Goal: Task Accomplishment & Management: Complete application form

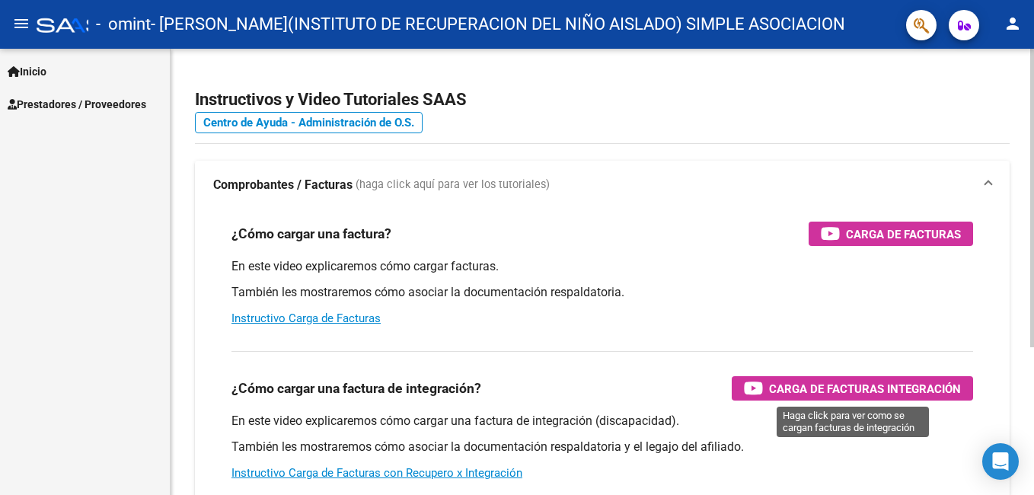
click at [859, 388] on span "Carga de Facturas Integración" at bounding box center [865, 388] width 192 height 19
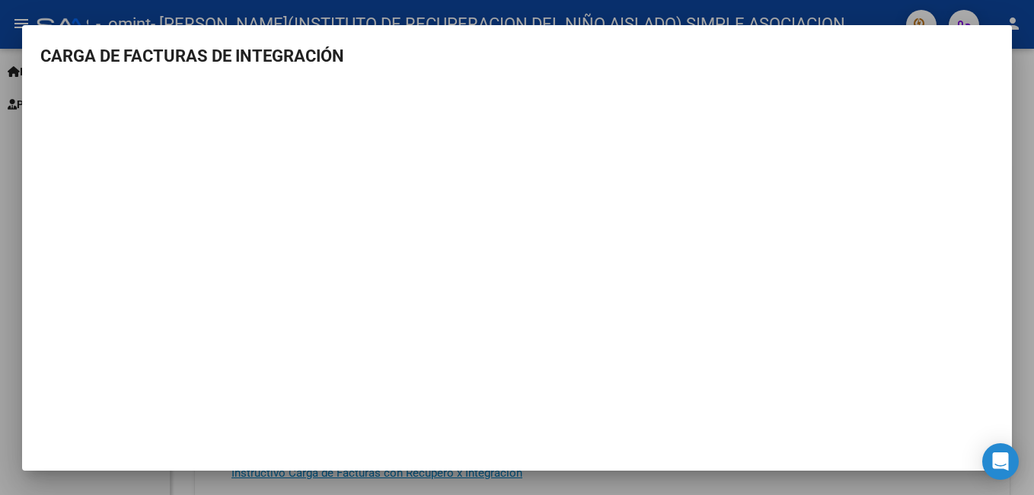
click at [1018, 275] on div at bounding box center [517, 247] width 1034 height 495
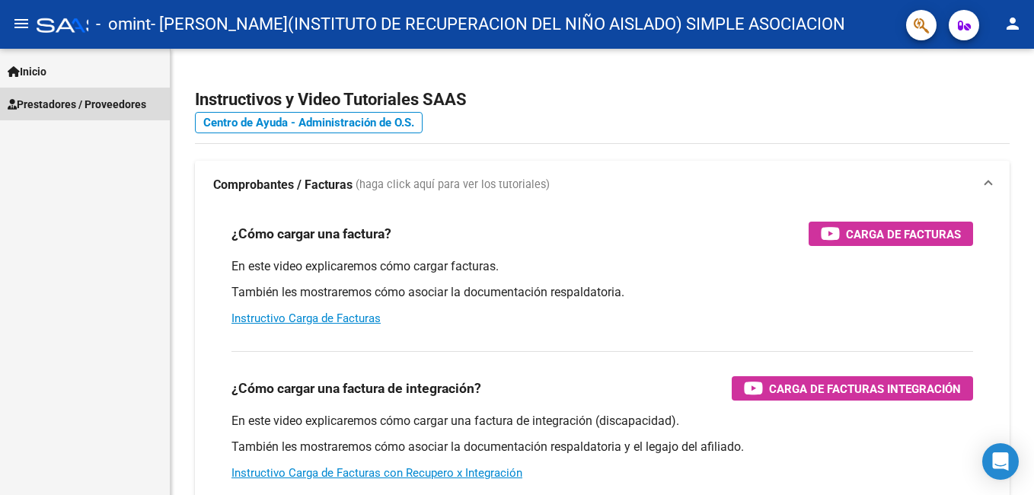
click at [102, 104] on span "Prestadores / Proveedores" at bounding box center [77, 104] width 139 height 17
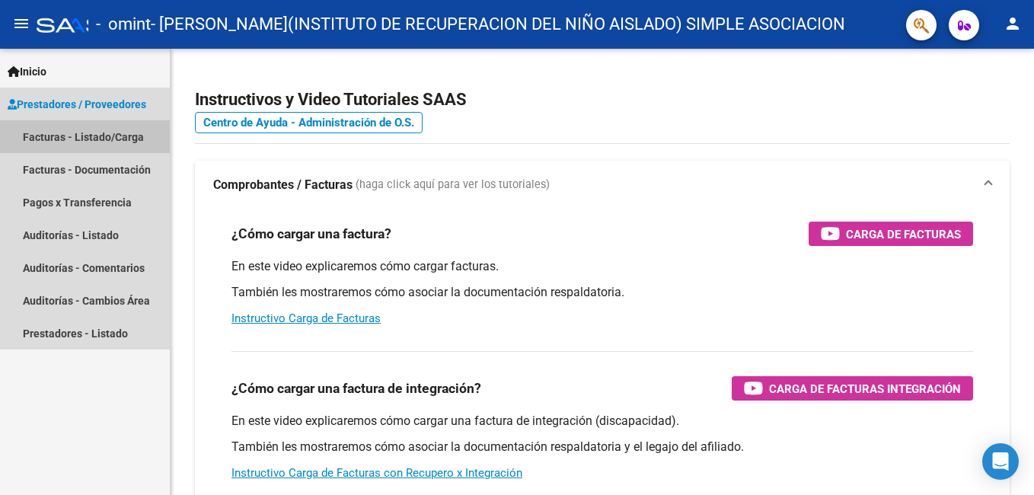
click at [101, 133] on link "Facturas - Listado/Carga" at bounding box center [85, 136] width 170 height 33
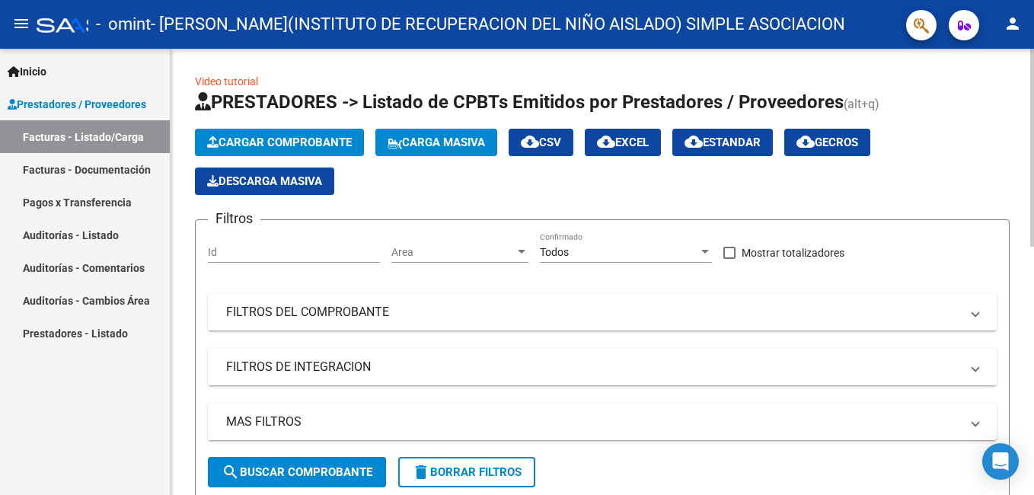
click at [280, 145] on span "Cargar Comprobante" at bounding box center [279, 143] width 145 height 14
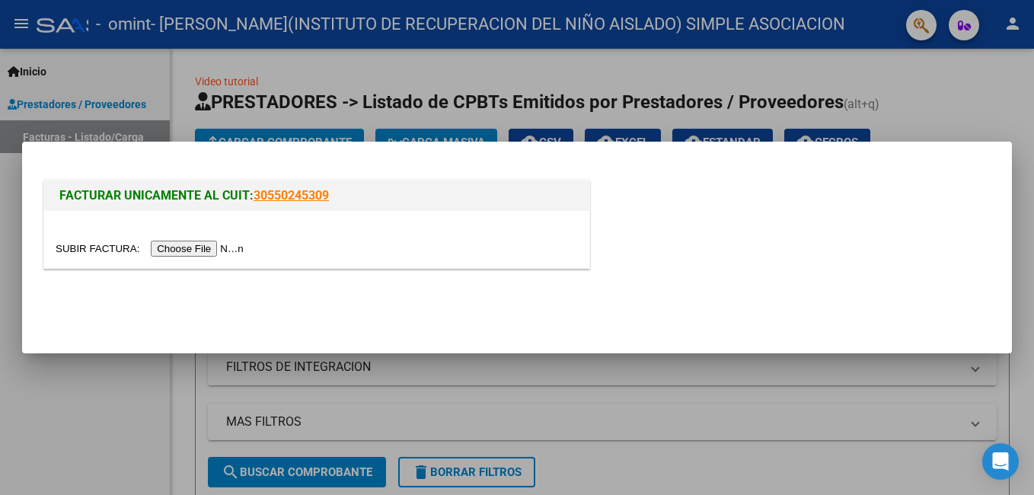
click at [190, 248] on input "file" at bounding box center [152, 249] width 193 height 16
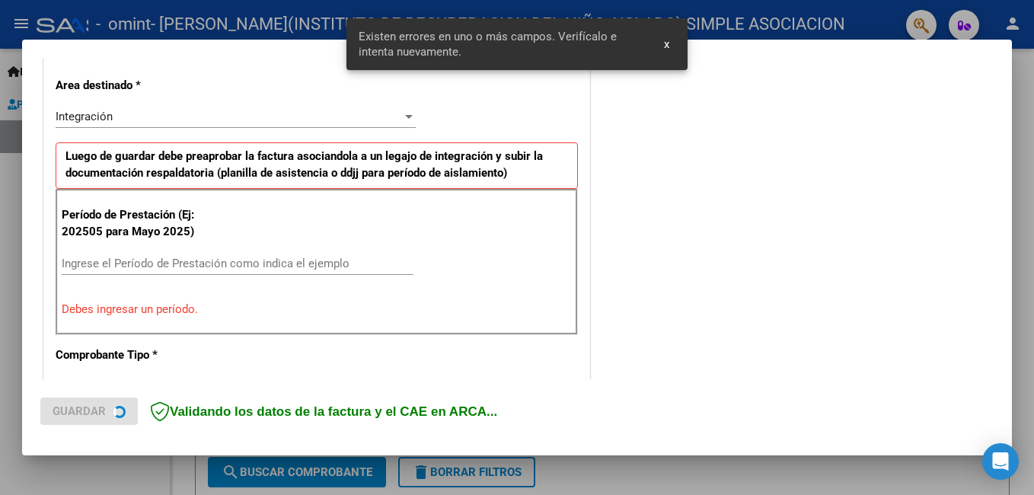
scroll to position [341, 0]
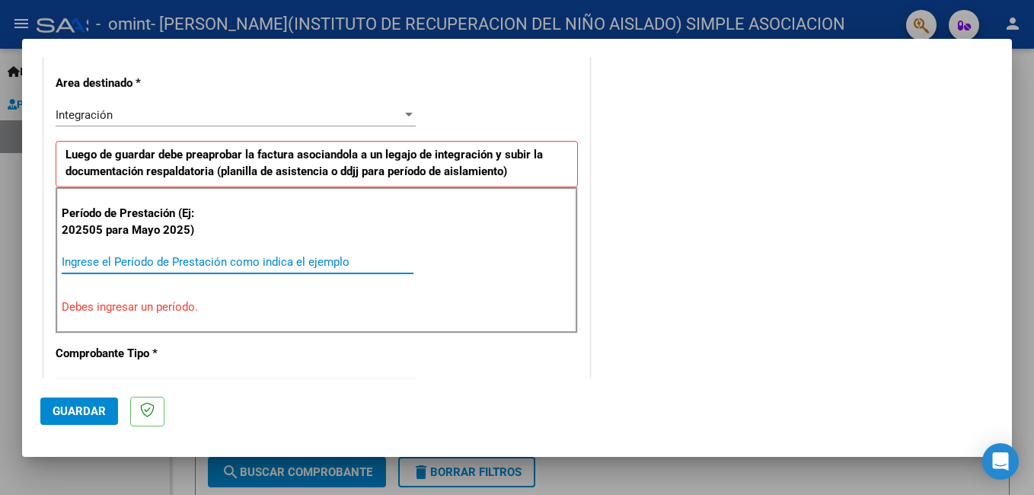
click at [91, 260] on input "Ingrese el Período de Prestación como indica el ejemplo" at bounding box center [238, 262] width 352 height 14
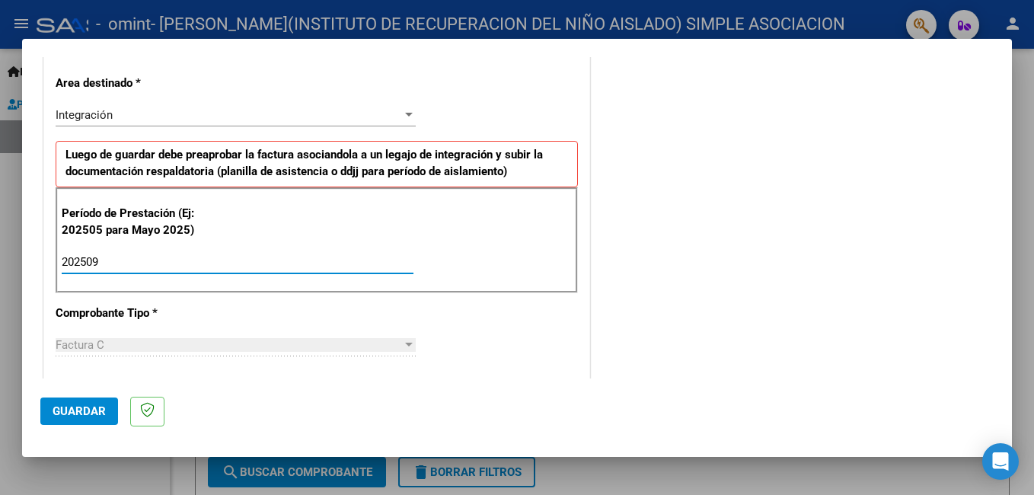
type input "202509"
click at [471, 322] on div "CUIT * 30-61212572-0 Ingresar CUIT ANALISIS PRESTADOR [PERSON_NAME](INSTITUTO D…" at bounding box center [316, 479] width 545 height 1146
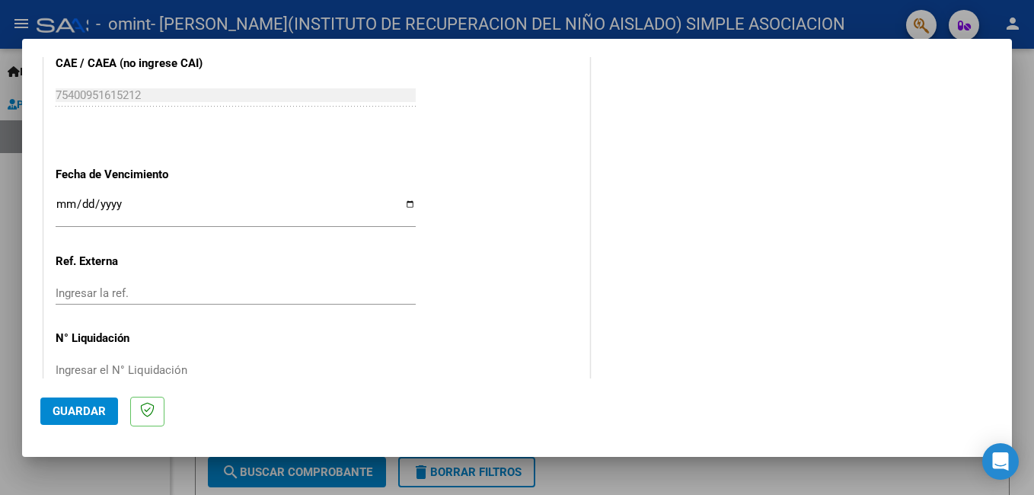
scroll to position [1018, 0]
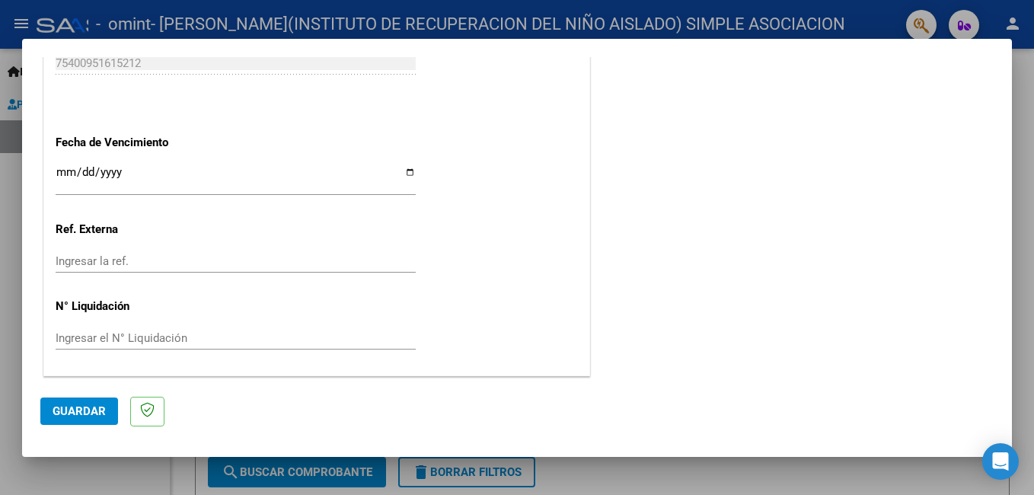
click at [407, 172] on input "Ingresar la fecha" at bounding box center [236, 178] width 360 height 24
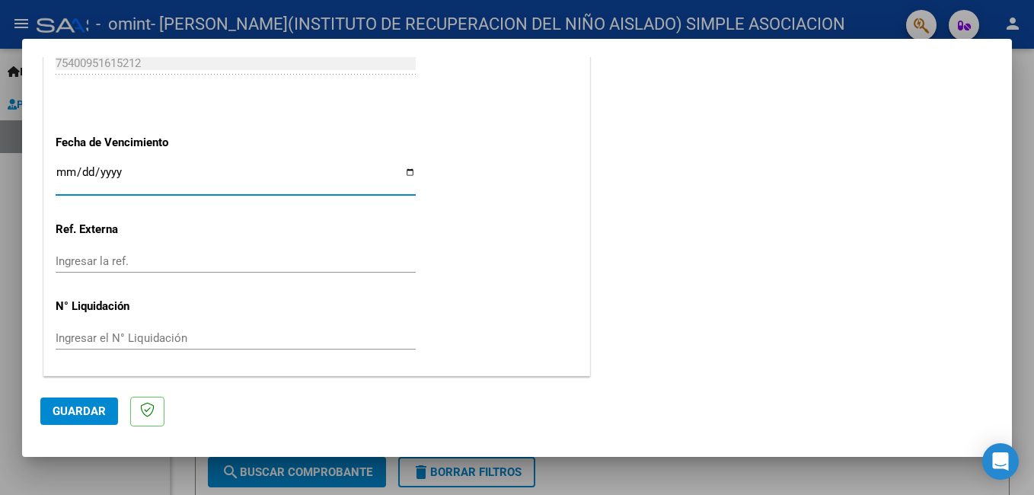
type input "[DATE]"
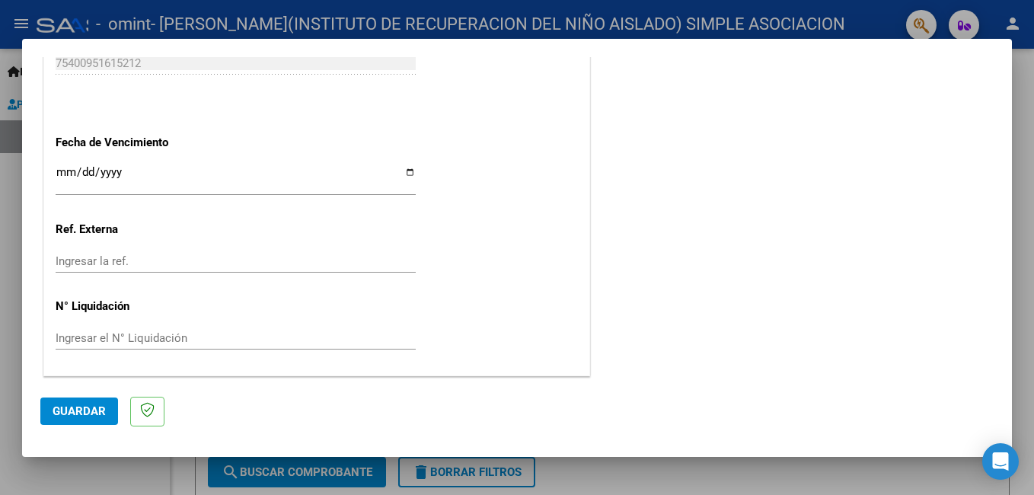
click at [64, 413] on span "Guardar" at bounding box center [79, 411] width 53 height 14
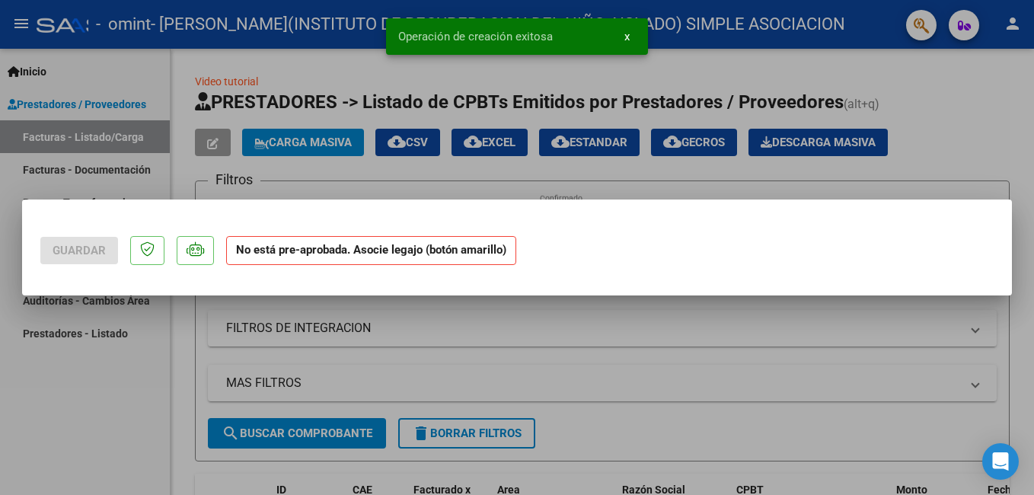
scroll to position [0, 0]
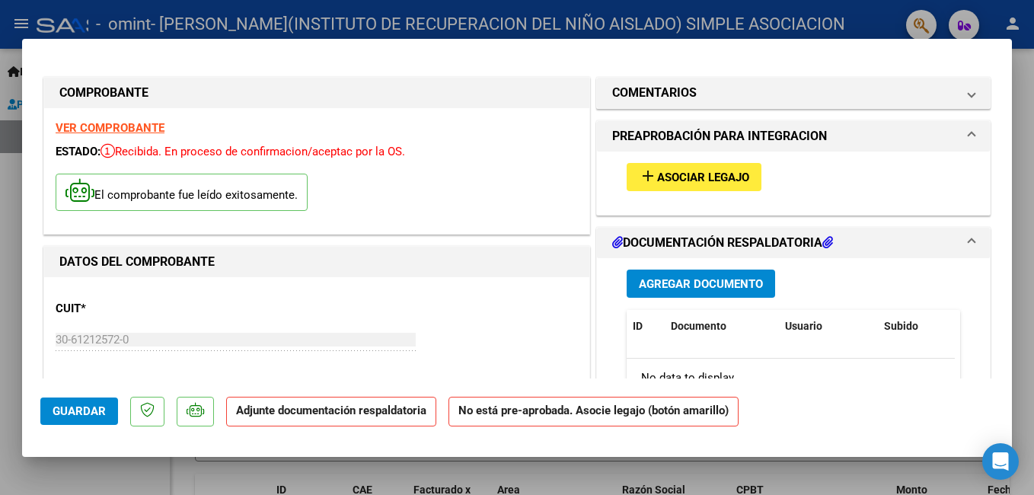
click at [697, 178] on span "Asociar Legajo" at bounding box center [703, 178] width 92 height 14
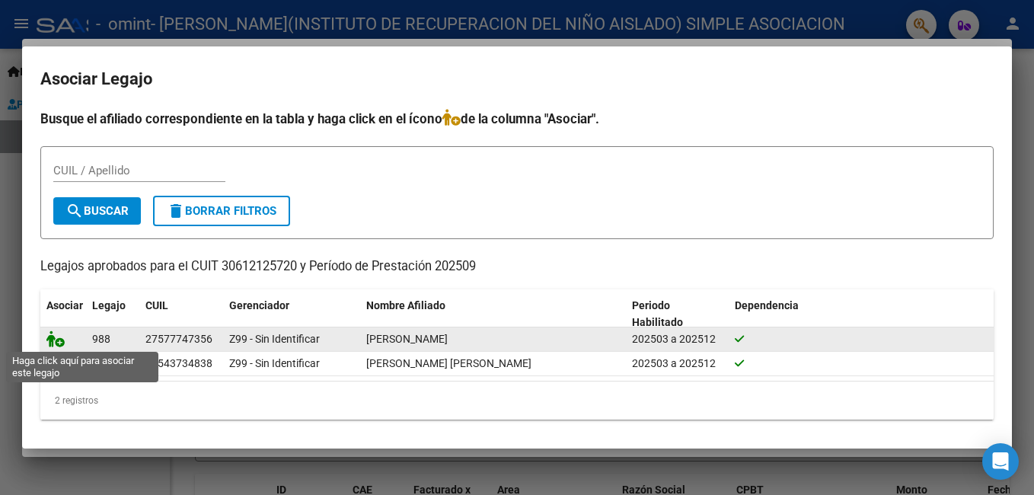
click at [59, 339] on icon at bounding box center [55, 338] width 18 height 17
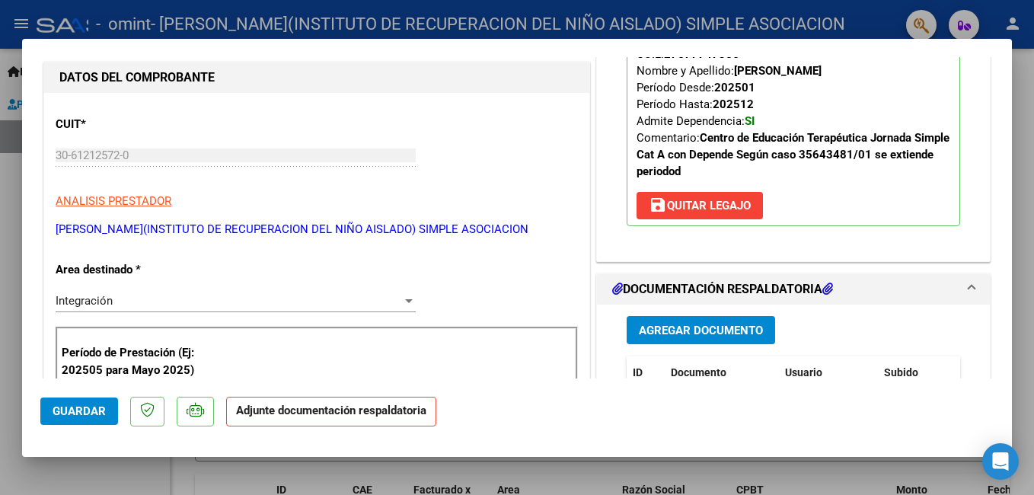
scroll to position [276, 0]
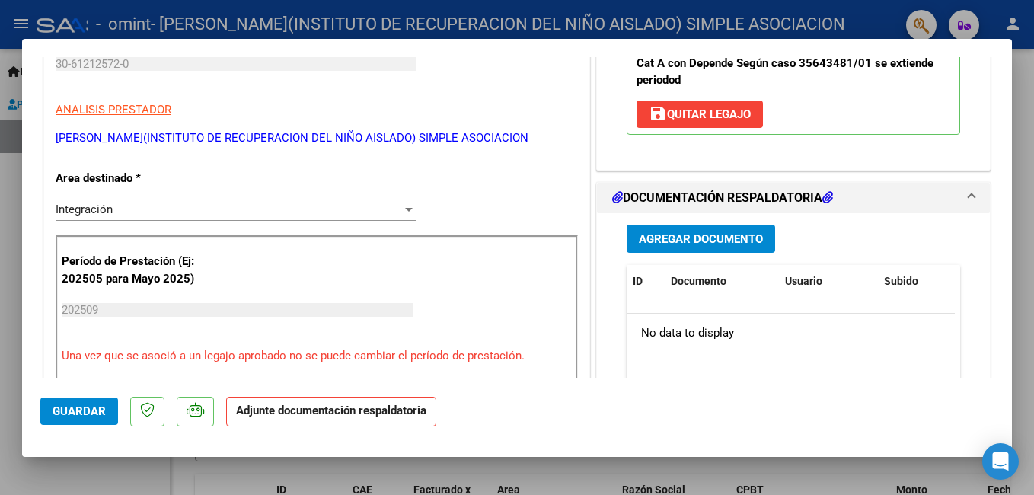
click at [686, 241] on span "Agregar Documento" at bounding box center [701, 239] width 124 height 14
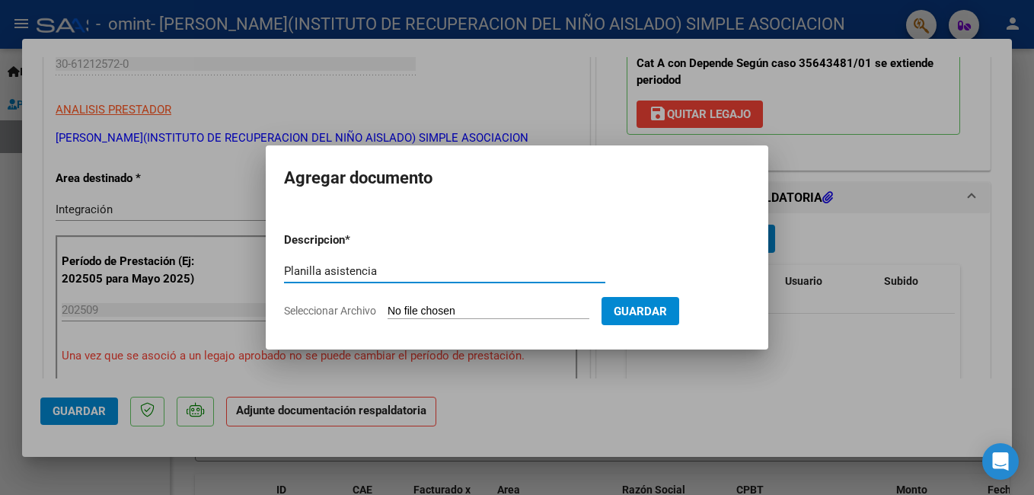
type input "Planilla asistencia"
click at [478, 311] on input "Seleccionar Archivo" at bounding box center [489, 312] width 202 height 14
type input "C:\fakepath\[PERSON_NAME] m-asistencia_20251008_0001.pdf"
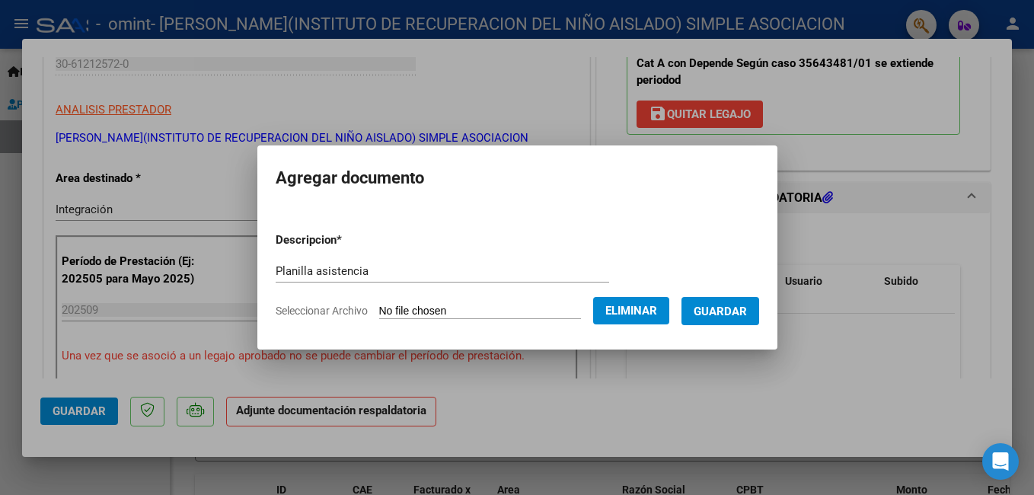
click at [747, 306] on span "Guardar" at bounding box center [720, 312] width 53 height 14
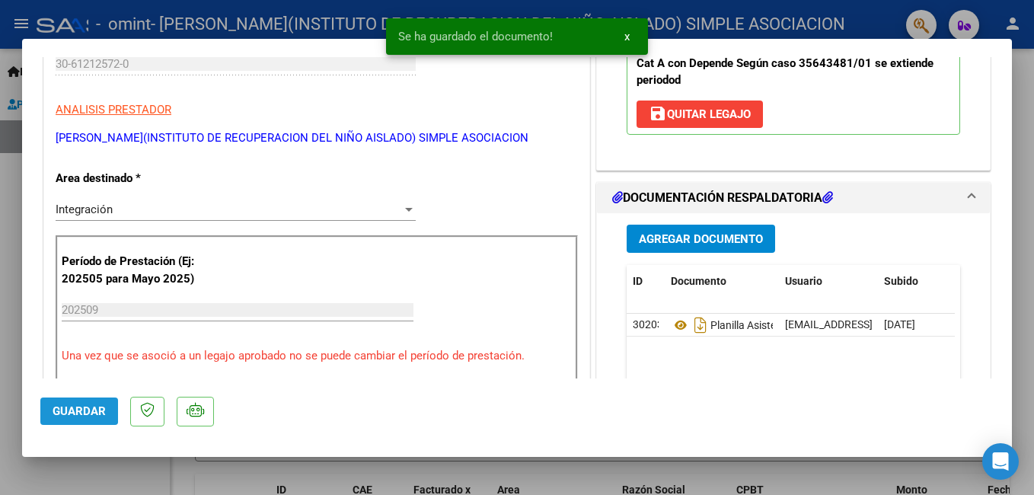
click at [58, 408] on span "Guardar" at bounding box center [79, 411] width 53 height 14
click at [627, 38] on span "x" at bounding box center [626, 37] width 5 height 14
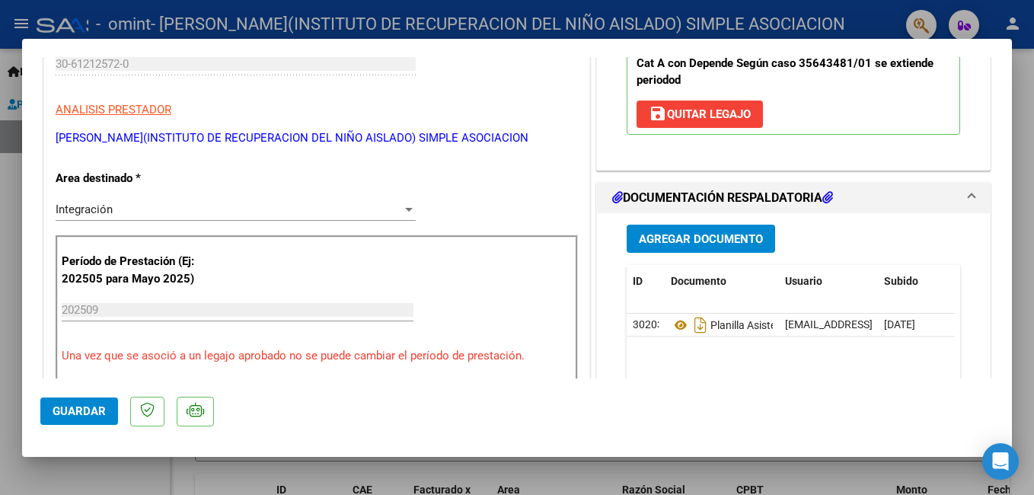
click at [1025, 225] on div at bounding box center [517, 247] width 1034 height 495
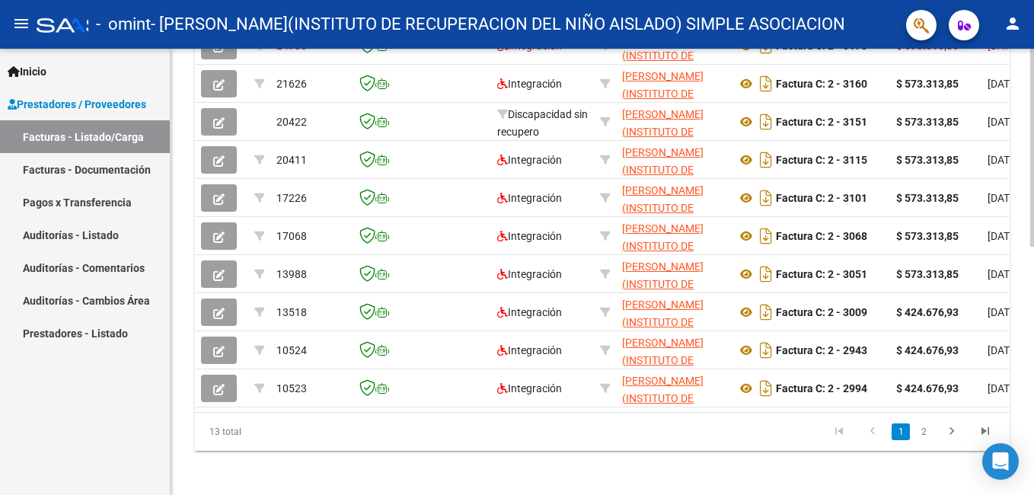
scroll to position [523, 0]
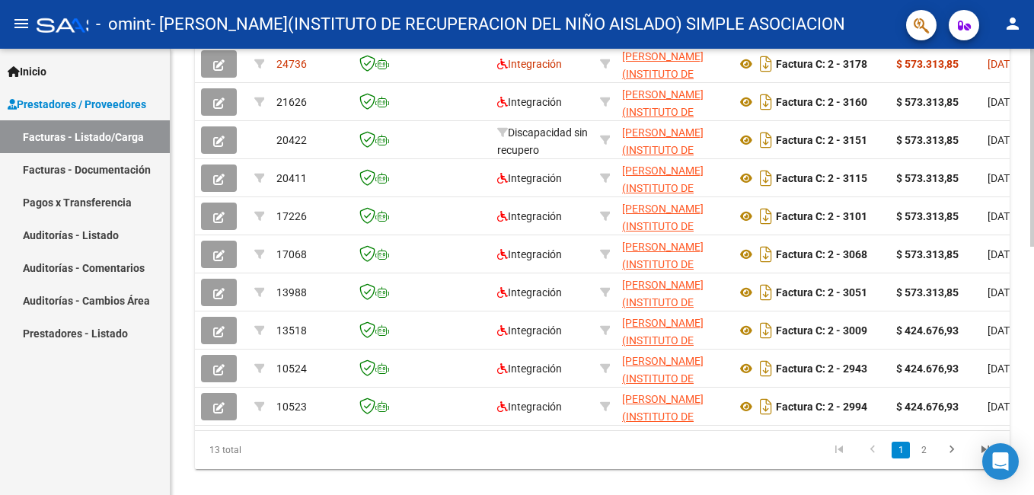
click at [1032, 455] on div at bounding box center [1032, 385] width 4 height 198
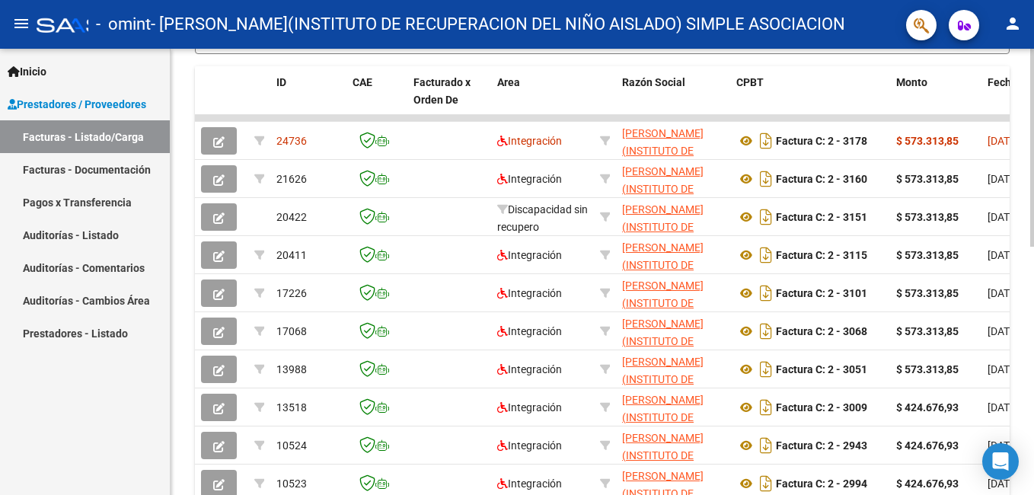
scroll to position [441, 0]
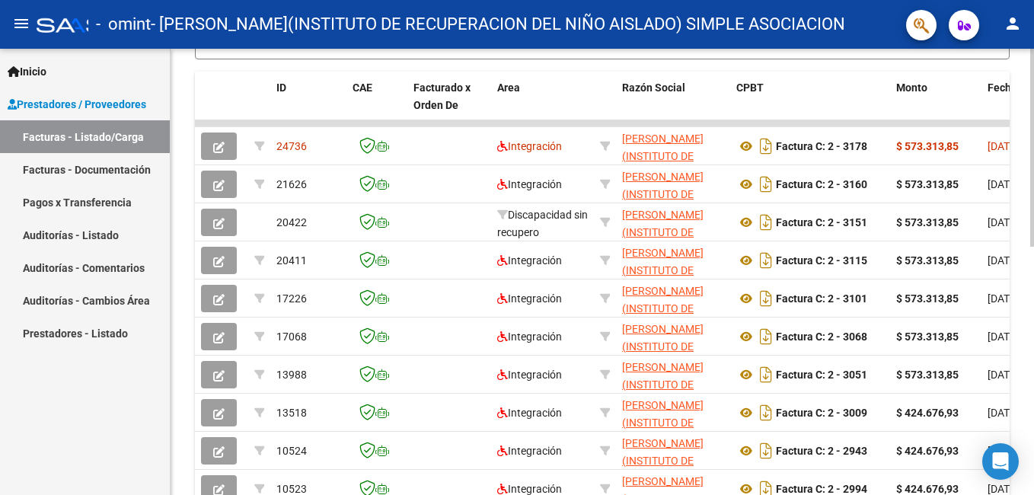
click at [1033, 343] on div at bounding box center [1032, 348] width 4 height 198
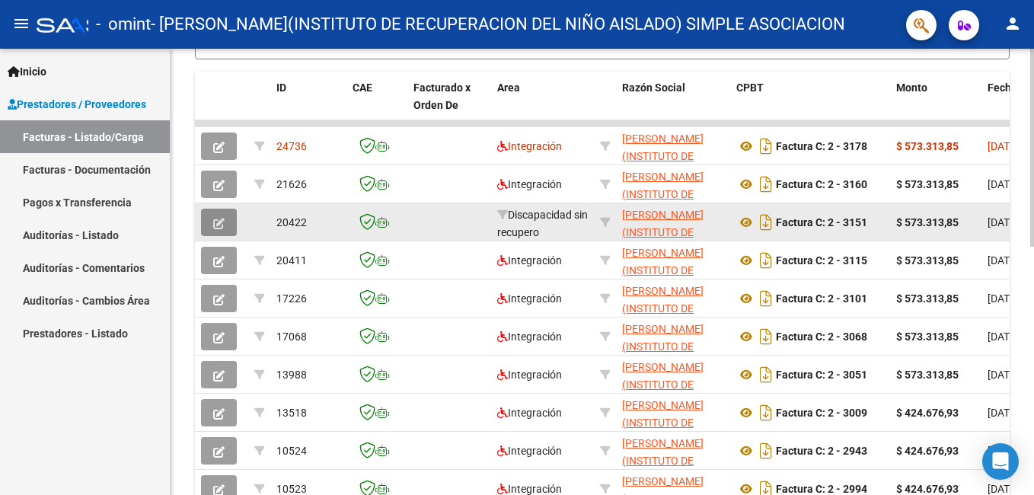
click at [220, 219] on icon "button" at bounding box center [218, 223] width 11 height 11
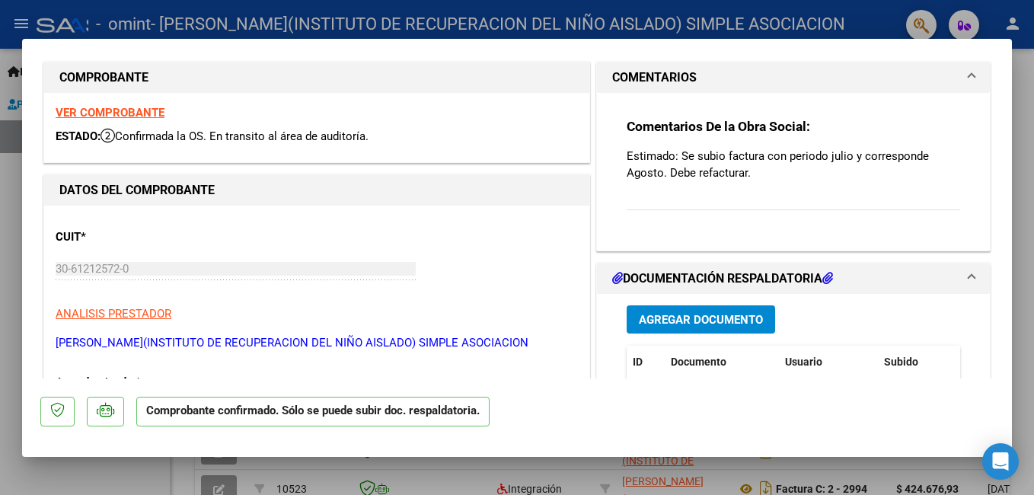
scroll to position [0, 0]
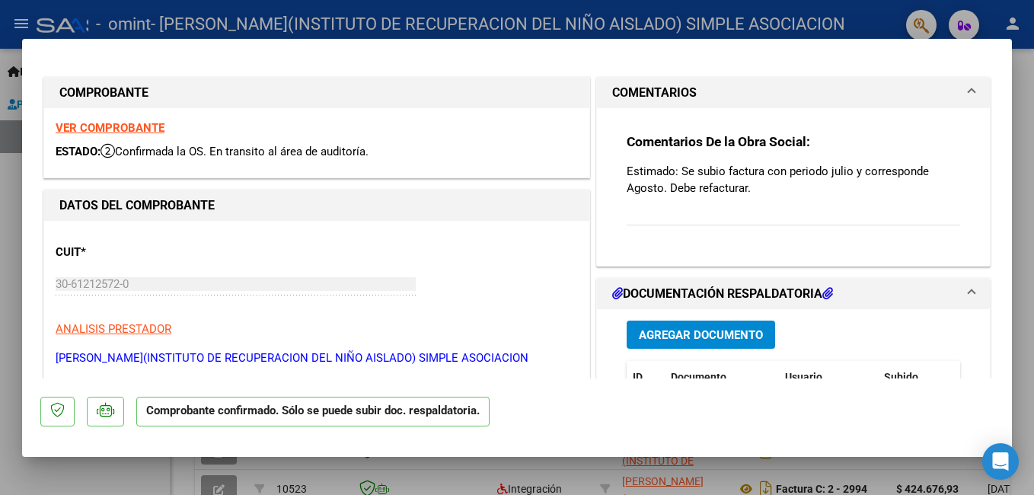
click at [1026, 314] on div at bounding box center [517, 247] width 1034 height 495
type input "$ 0,00"
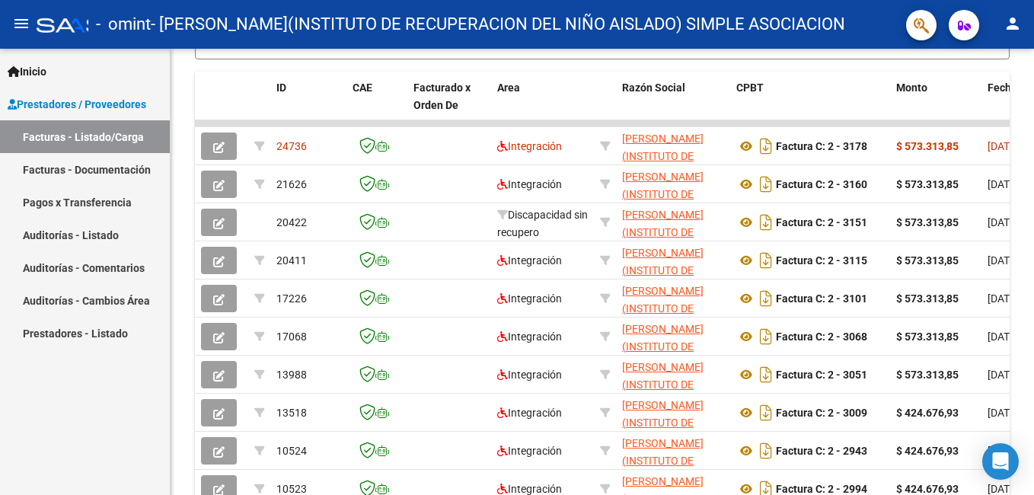
scroll to position [441, 0]
